Goal: Task Accomplishment & Management: Complete application form

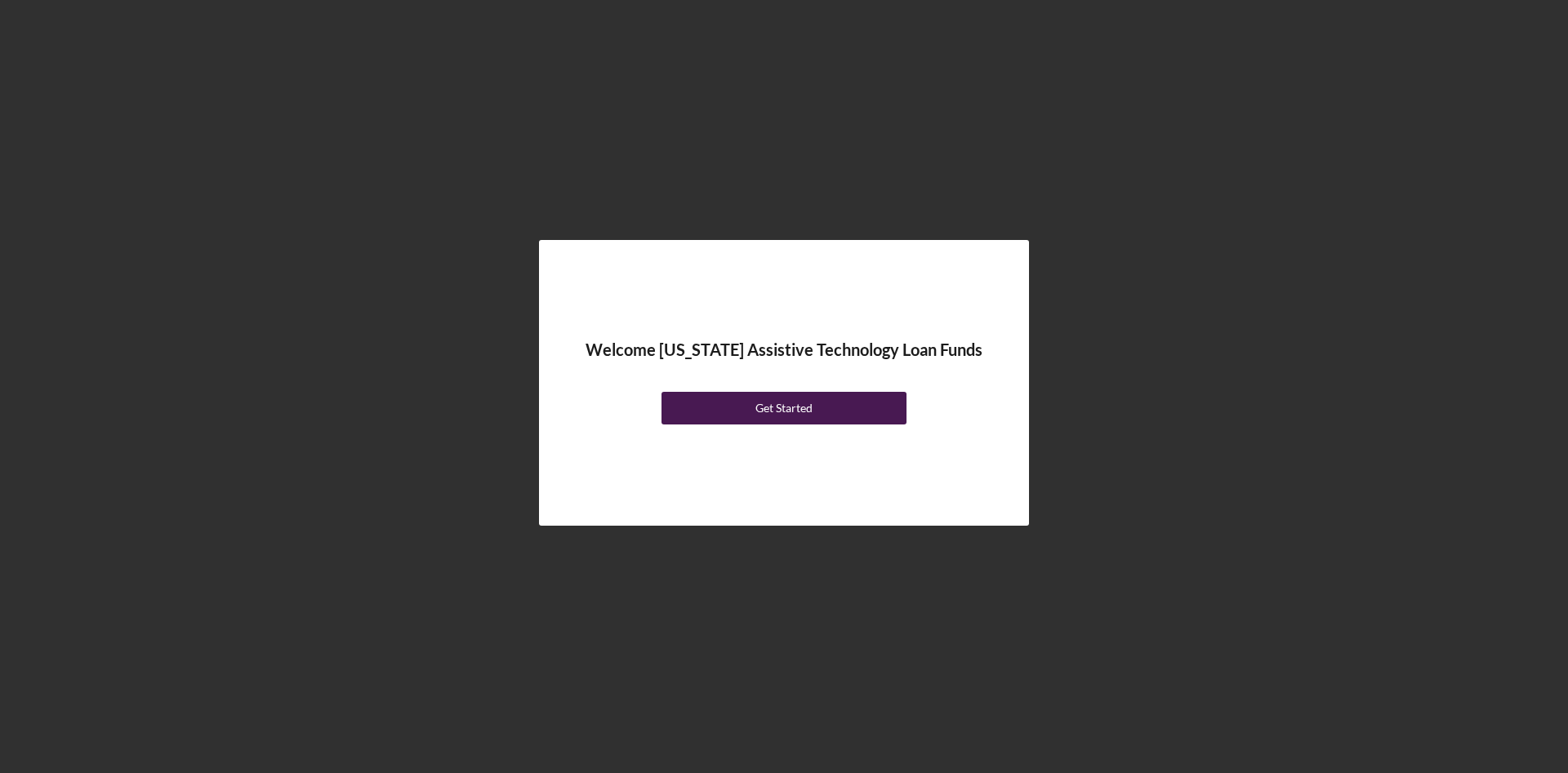
click at [806, 409] on div "Get Started" at bounding box center [784, 407] width 57 height 33
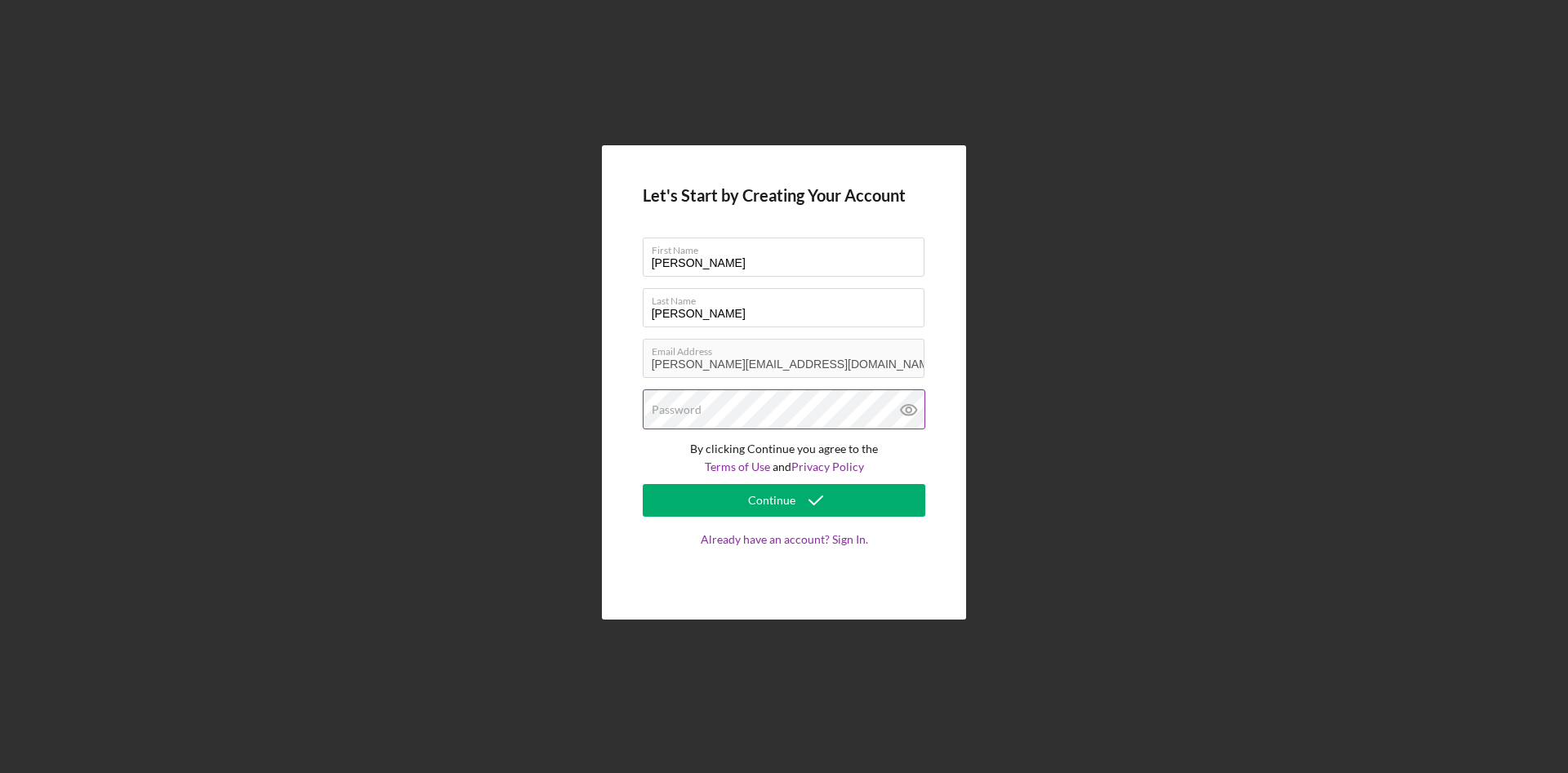
click at [687, 411] on label "Password" at bounding box center [677, 410] width 50 height 13
click at [913, 416] on icon at bounding box center [909, 410] width 41 height 41
click at [776, 502] on div "Continue" at bounding box center [771, 500] width 47 height 33
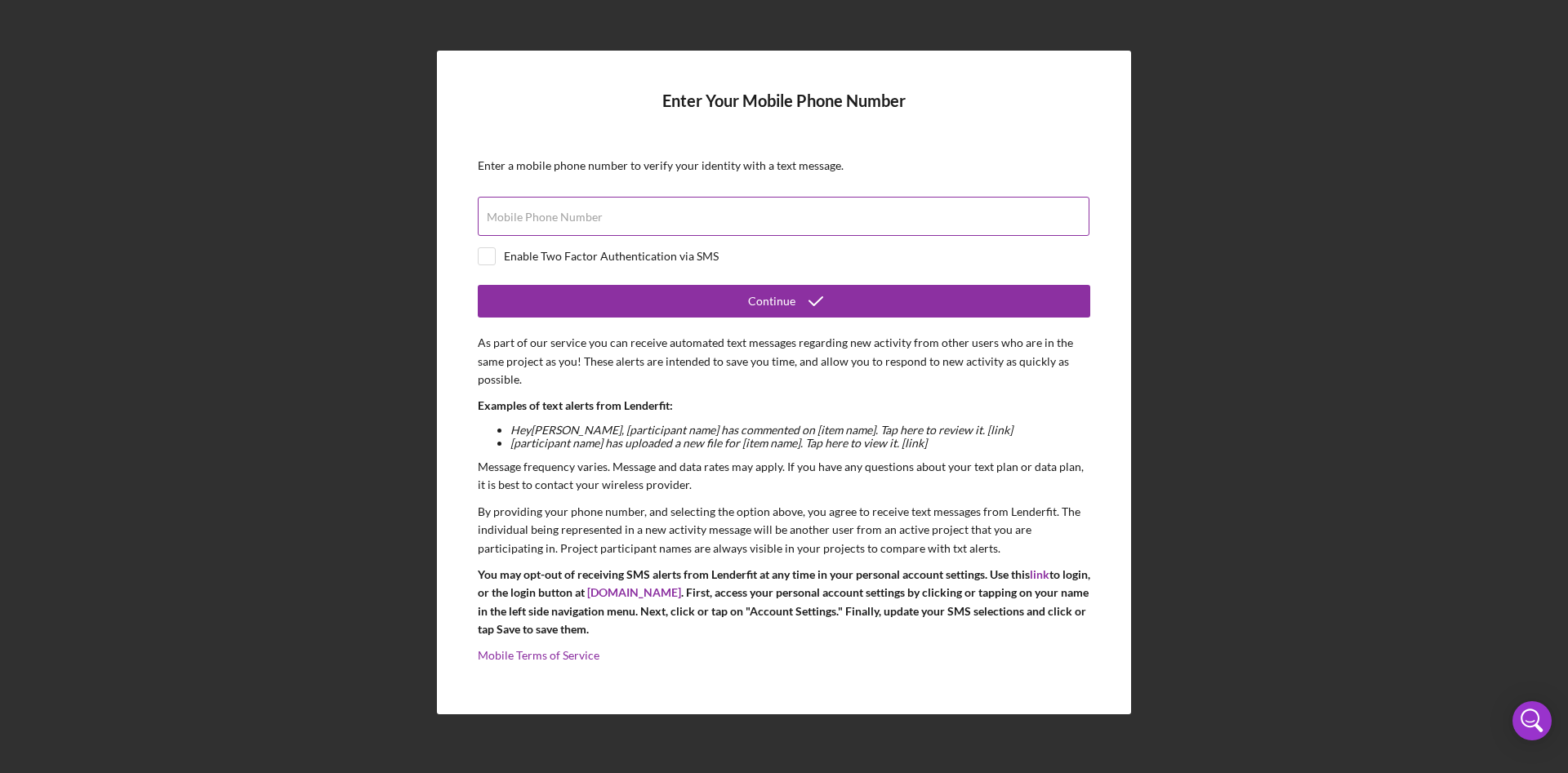
click at [590, 217] on label "Mobile Phone Number" at bounding box center [544, 217] width 116 height 13
click at [590, 217] on input "Mobile Phone Number" at bounding box center [783, 216] width 611 height 39
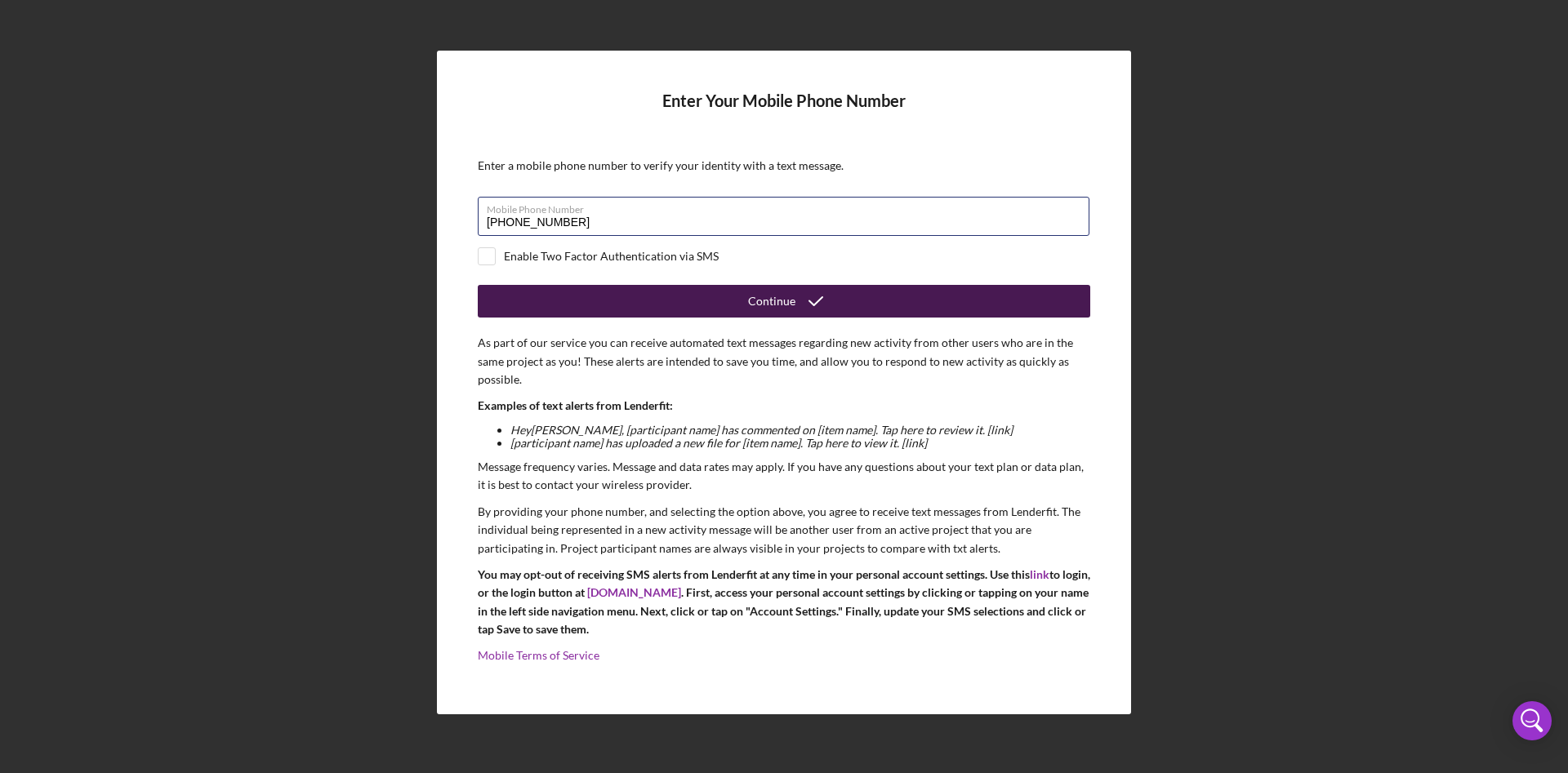
type input "[PHONE_NUMBER]"
click at [790, 299] on div "Continue" at bounding box center [771, 300] width 47 height 33
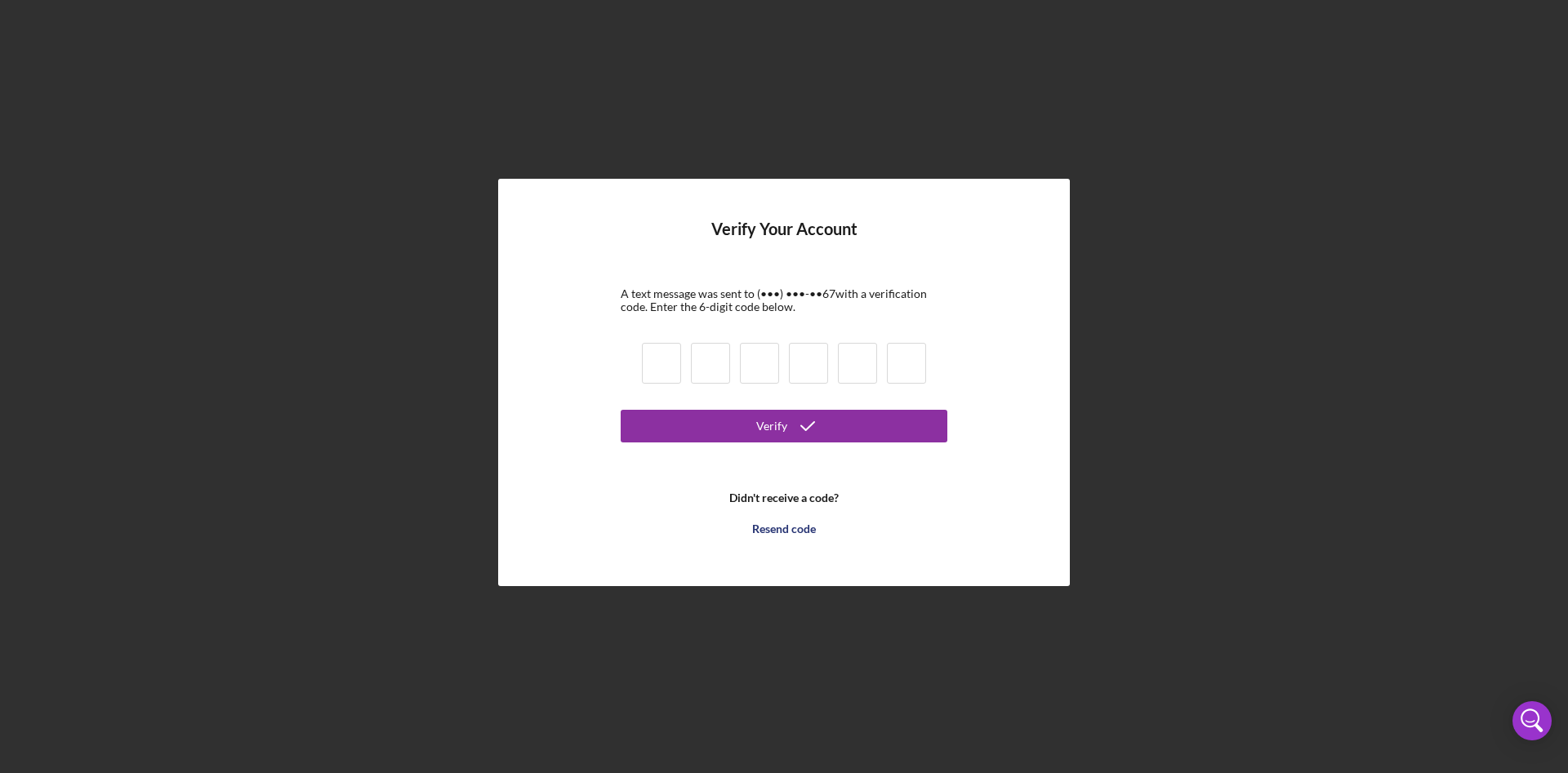
click at [661, 364] on input at bounding box center [662, 364] width 39 height 41
type input "7"
type input "0"
type input "7"
type input "5"
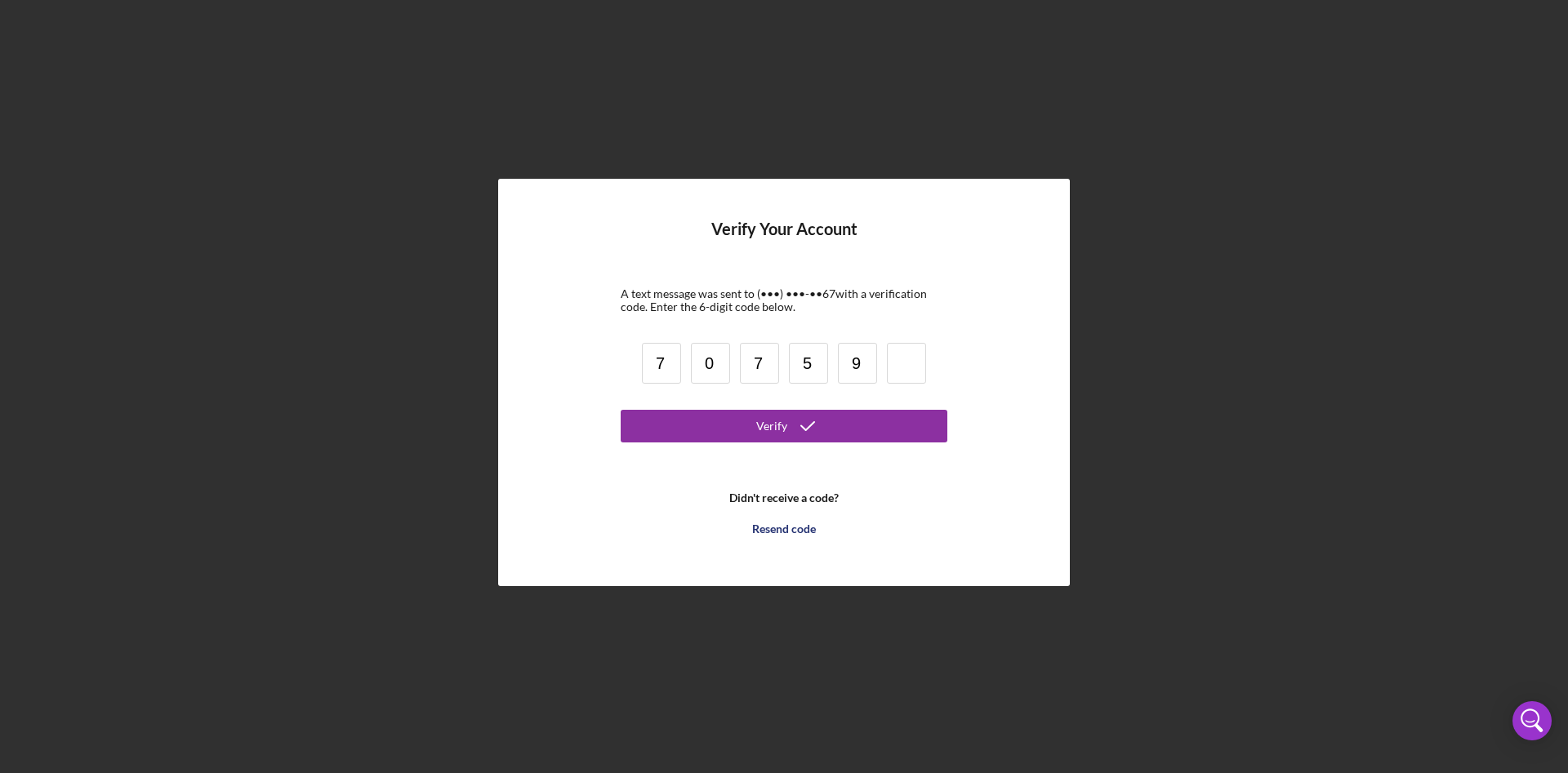
type input "9"
click at [704, 419] on button "Verify" at bounding box center [784, 426] width 327 height 33
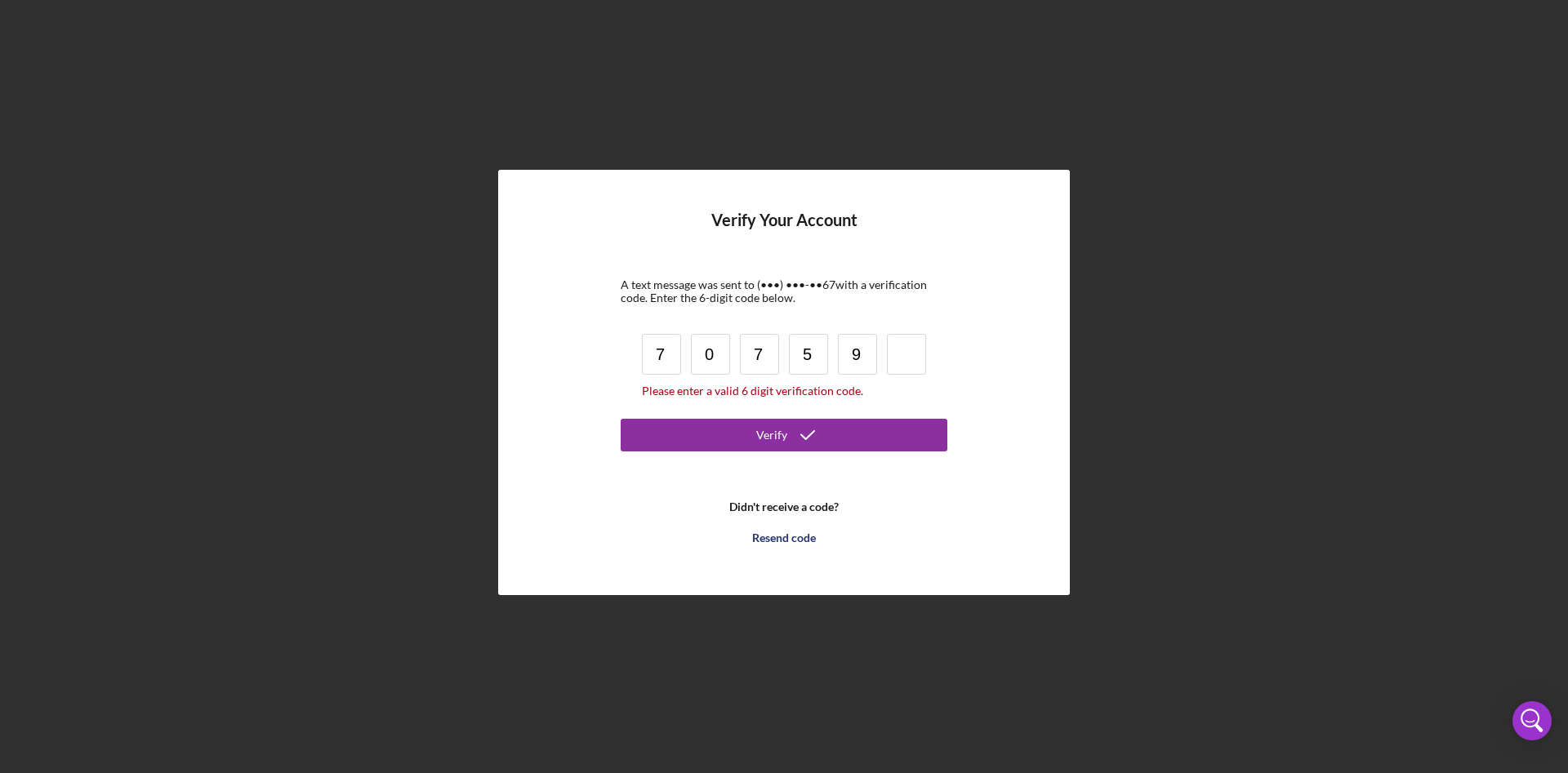
click at [904, 343] on input at bounding box center [906, 354] width 39 height 41
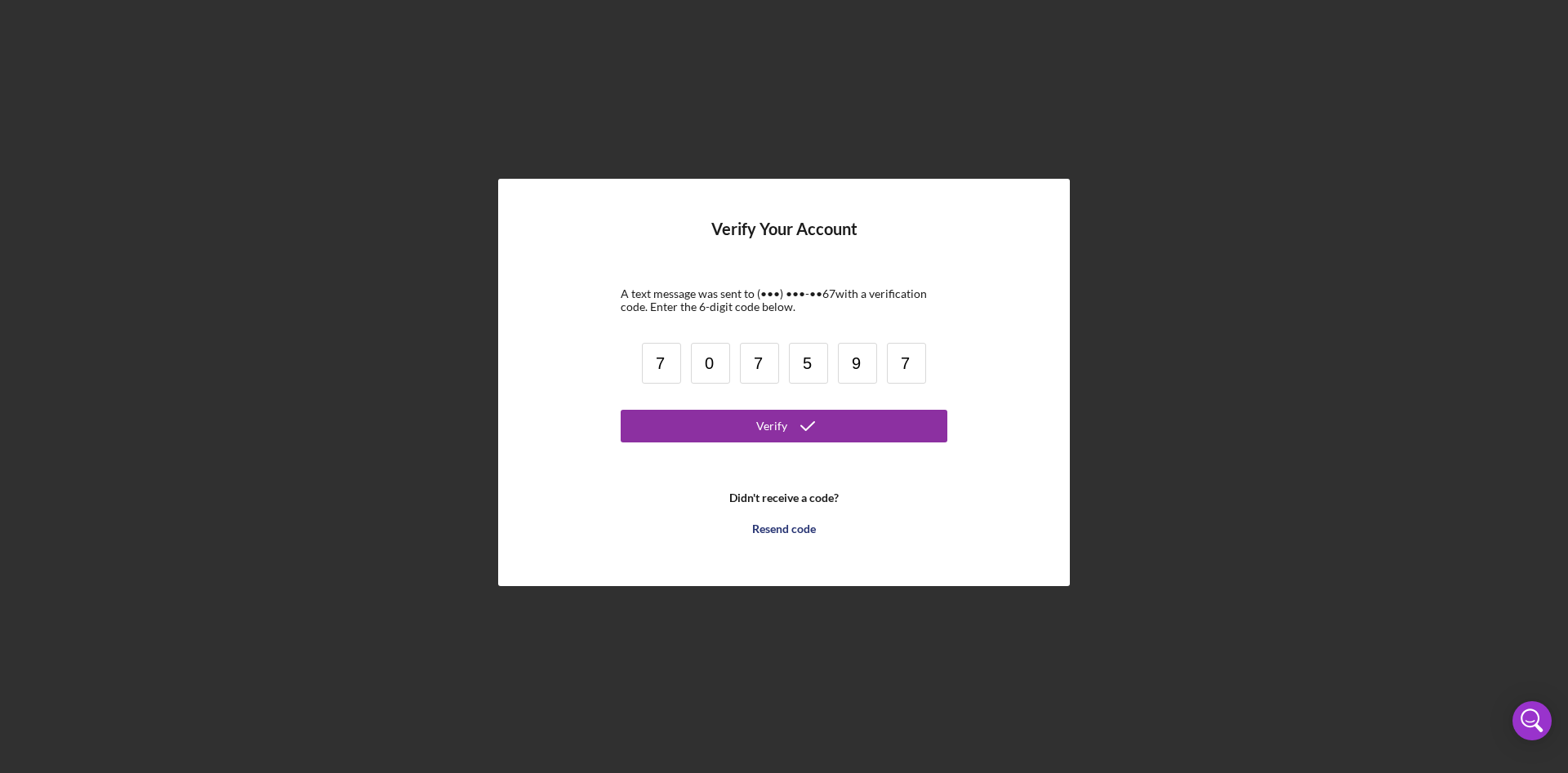
type input "7"
click at [621, 410] on button "Verify" at bounding box center [784, 426] width 327 height 33
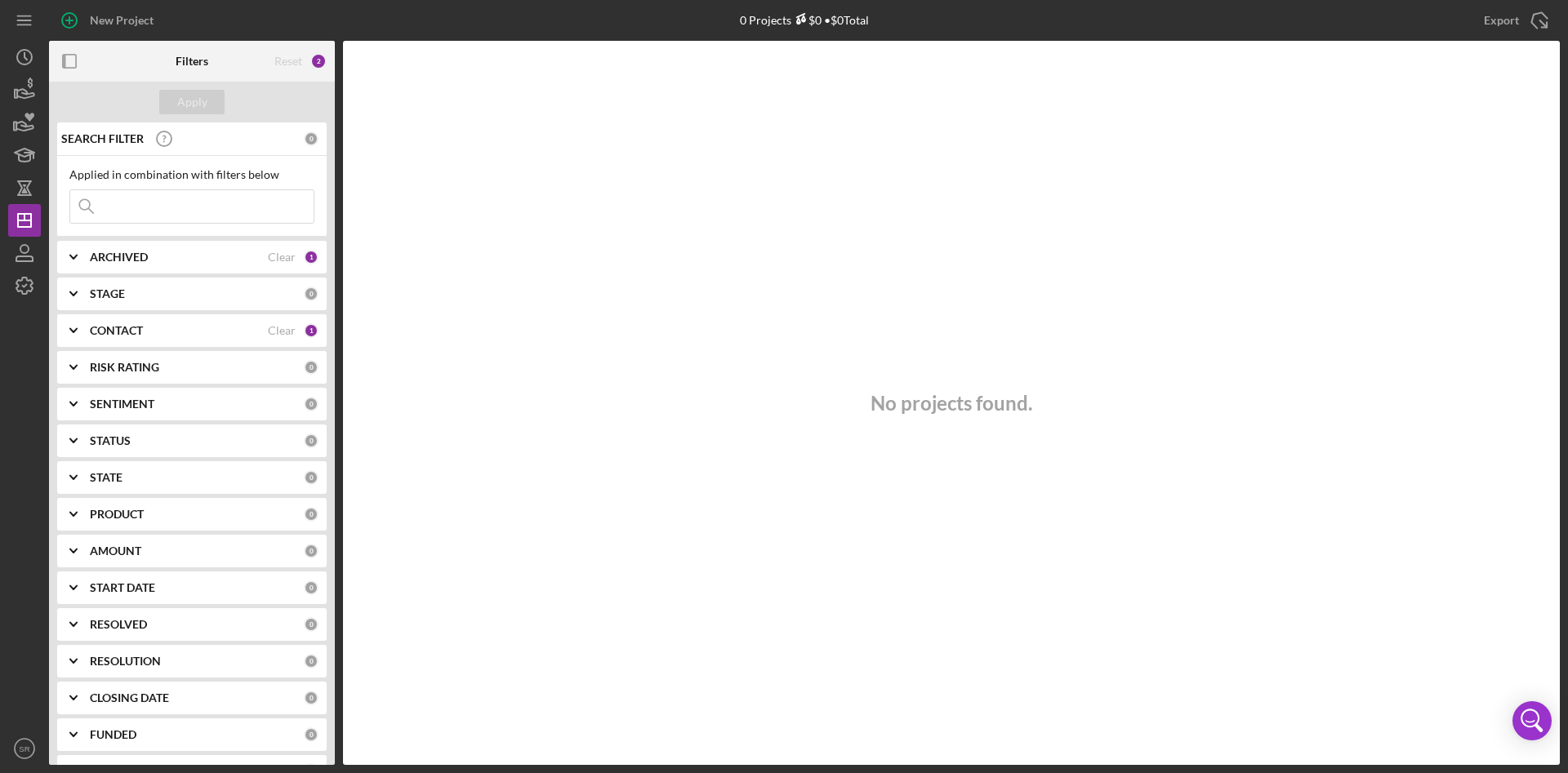
click at [74, 261] on icon "Icon/Expander" at bounding box center [74, 257] width 41 height 41
